Goal: Task Accomplishment & Management: Manage account settings

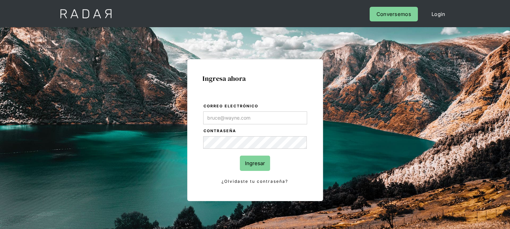
type input "[EMAIL_ADDRESS][PERSON_NAME][DOMAIN_NAME]"
click at [256, 152] on form "Correo electrónico [EMAIL_ADDRESS][PERSON_NAME][DOMAIN_NAME] Contraseña Ingresa…" at bounding box center [255, 144] width 105 height 83
click at [256, 161] on input "Ingresar" at bounding box center [255, 163] width 30 height 15
